Goal: Navigation & Orientation: Find specific page/section

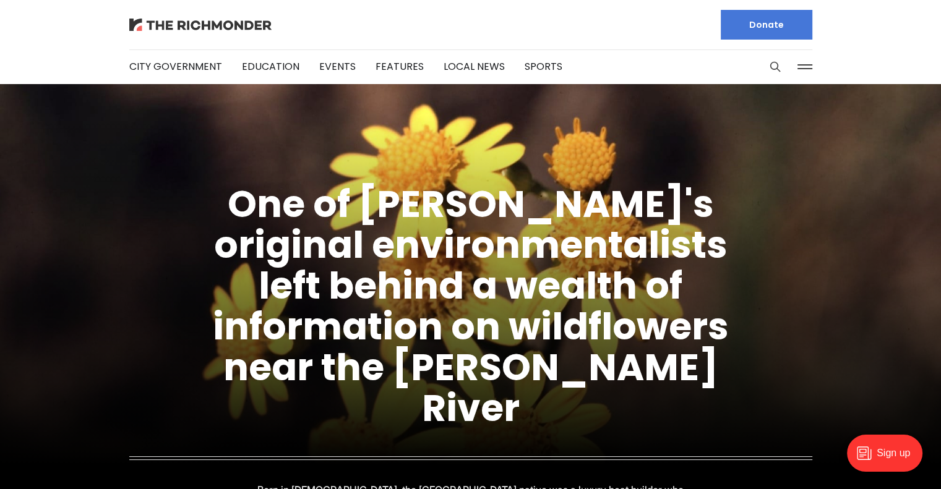
click at [182, 24] on img at bounding box center [200, 25] width 142 height 12
click at [443, 71] on link "Local News" at bounding box center [473, 66] width 61 height 14
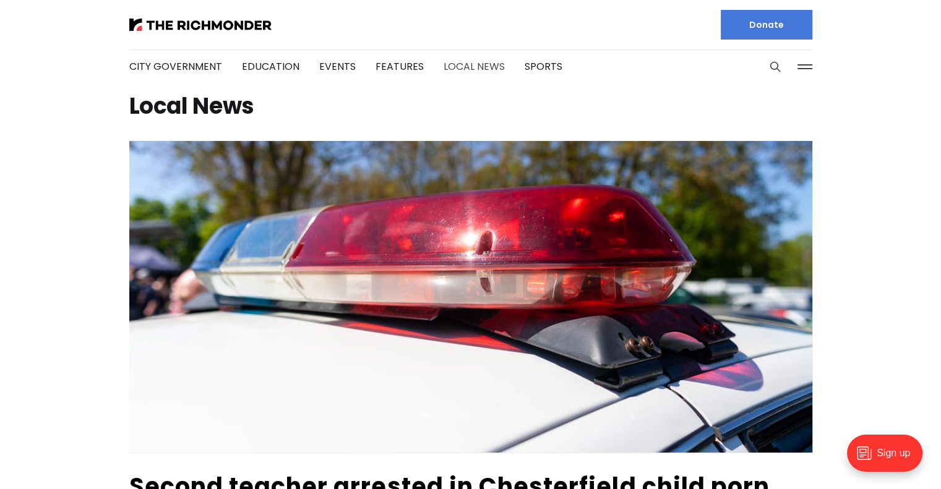
click at [478, 69] on link "Local News" at bounding box center [473, 66] width 61 height 14
click at [478, 71] on link "Local News" at bounding box center [473, 66] width 61 height 14
click at [808, 68] on button at bounding box center [804, 67] width 19 height 19
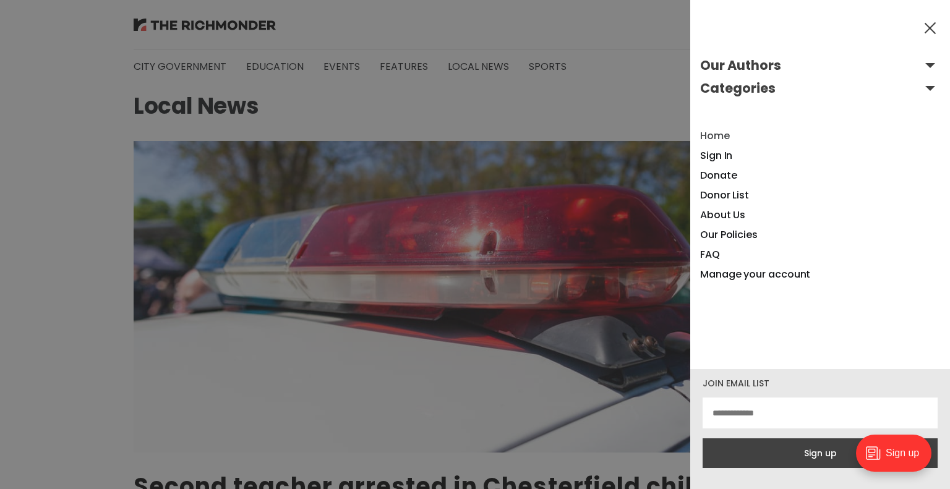
click at [710, 139] on link "Home" at bounding box center [715, 136] width 30 height 14
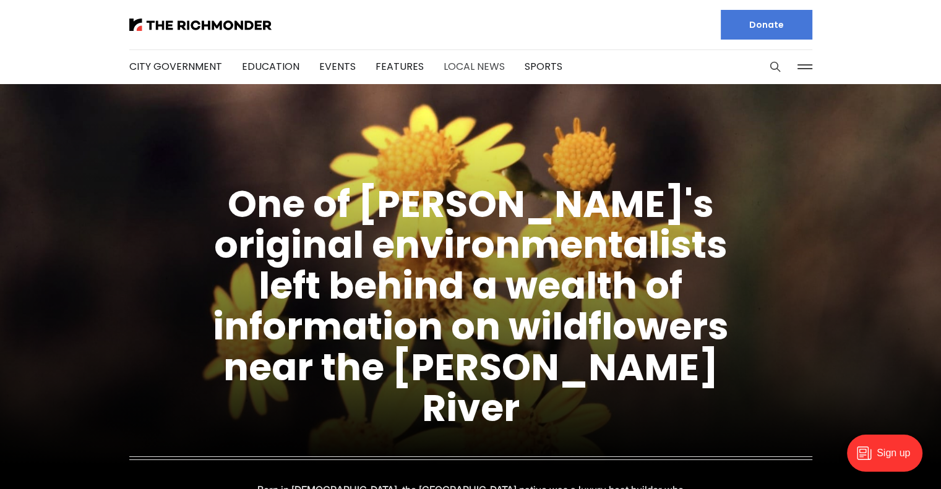
click at [443, 68] on link "Local News" at bounding box center [473, 66] width 61 height 14
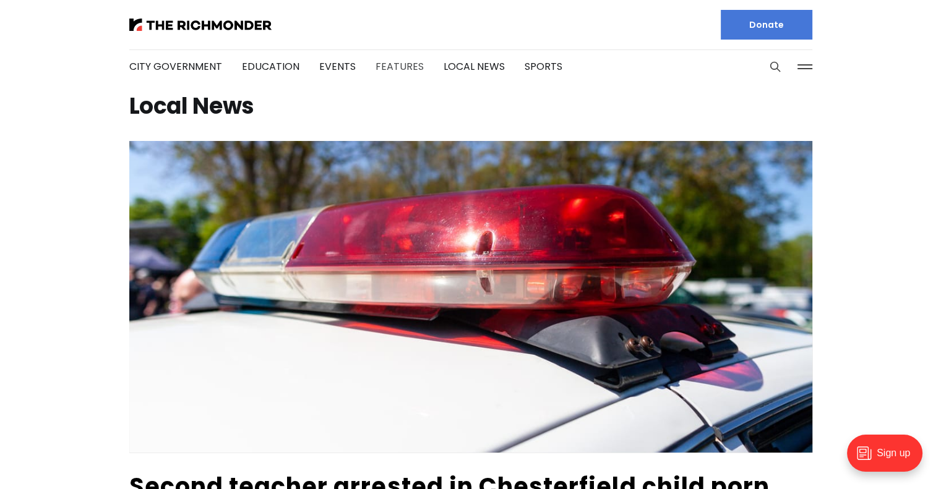
click at [375, 71] on link "Features" at bounding box center [399, 66] width 48 height 14
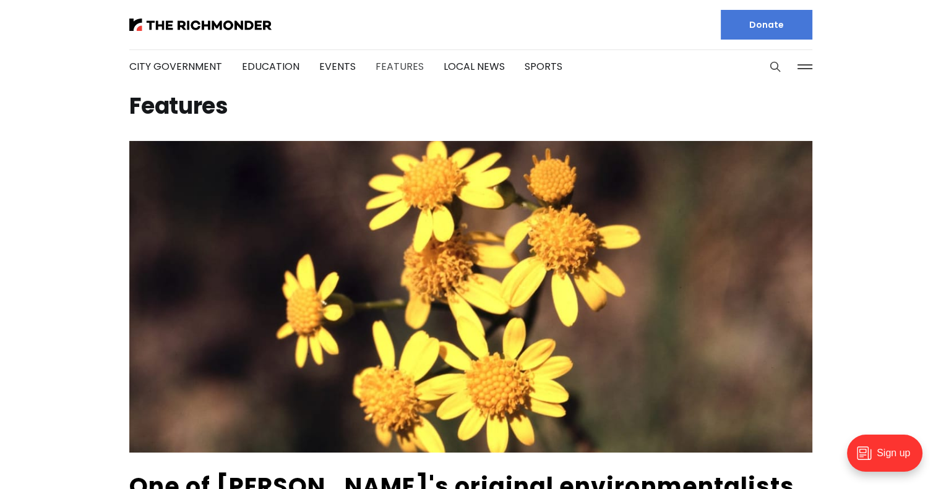
click at [382, 68] on link "Features" at bounding box center [399, 66] width 48 height 14
click at [456, 72] on link "Local News" at bounding box center [473, 66] width 61 height 14
